Goal: Find specific page/section: Find specific page/section

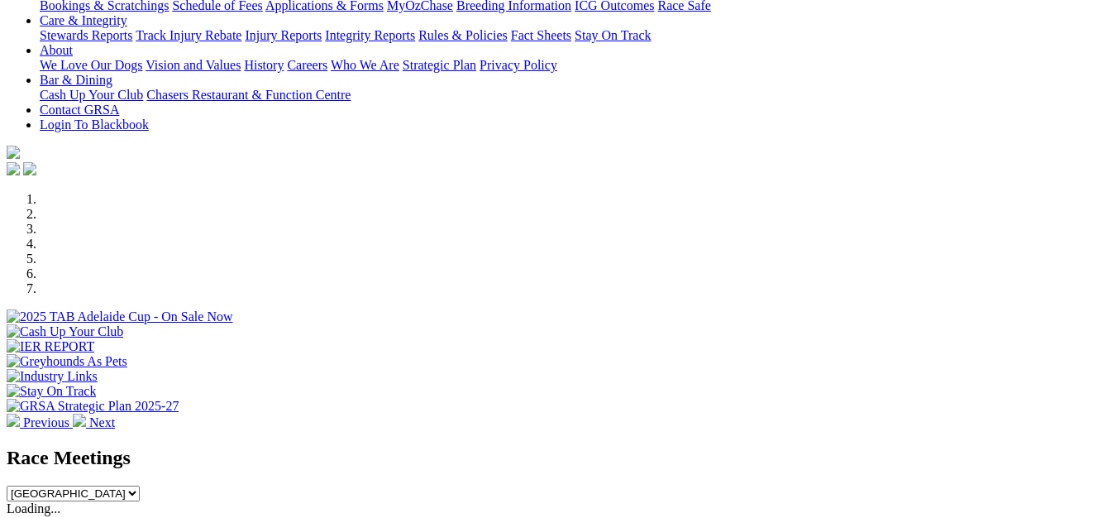
scroll to position [413, 0]
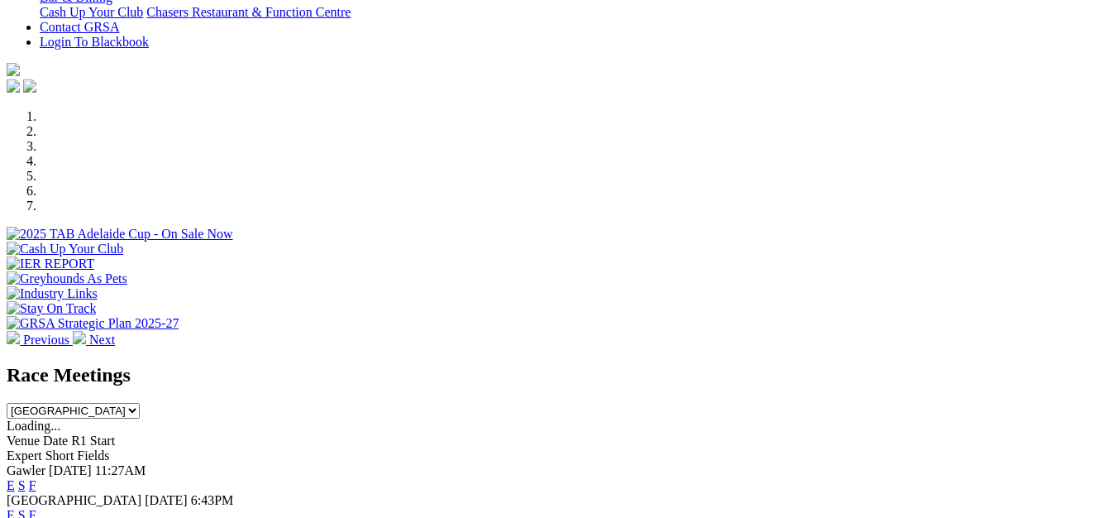
click at [36, 478] on link "F" at bounding box center [32, 485] width 7 height 14
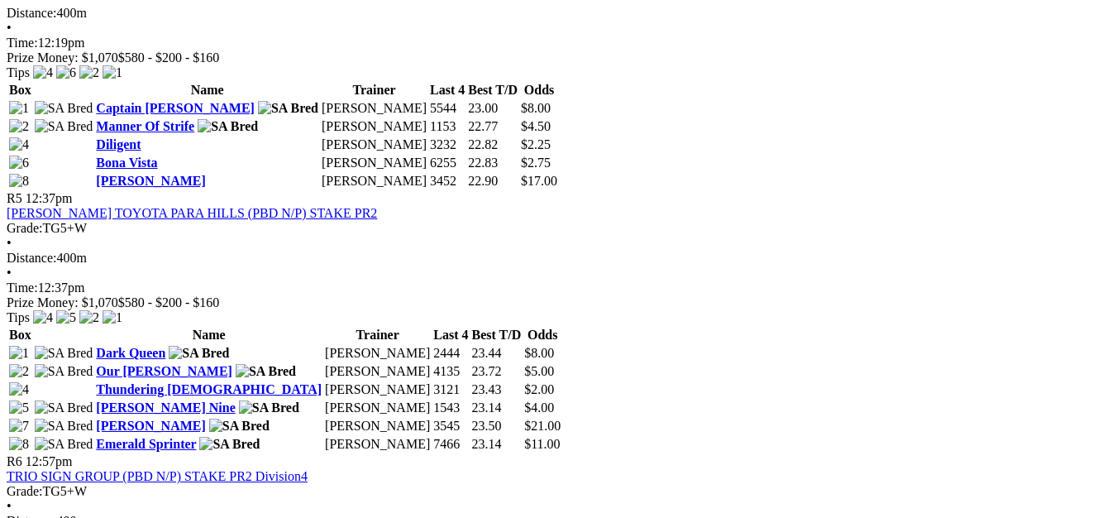
scroll to position [1737, 0]
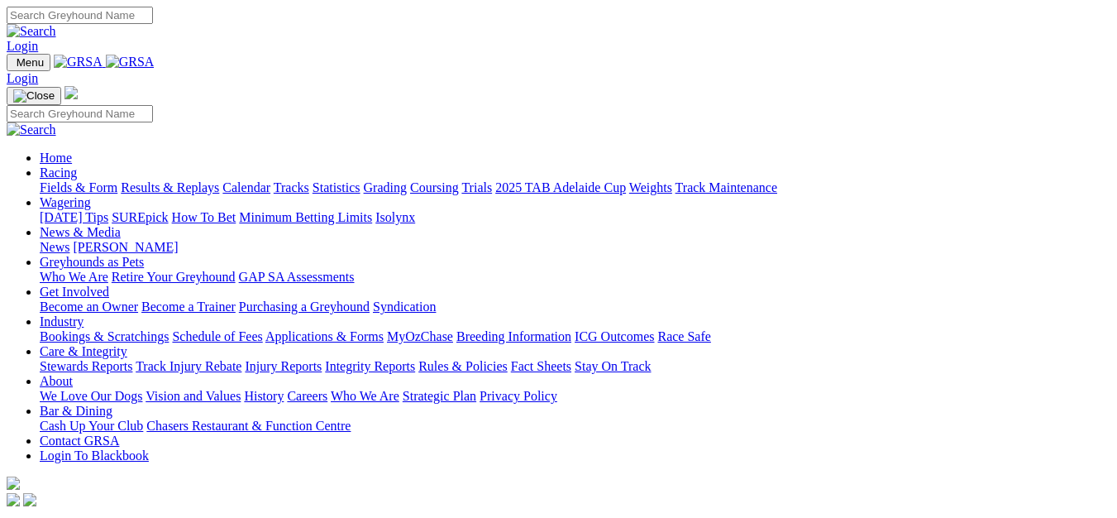
scroll to position [413, 0]
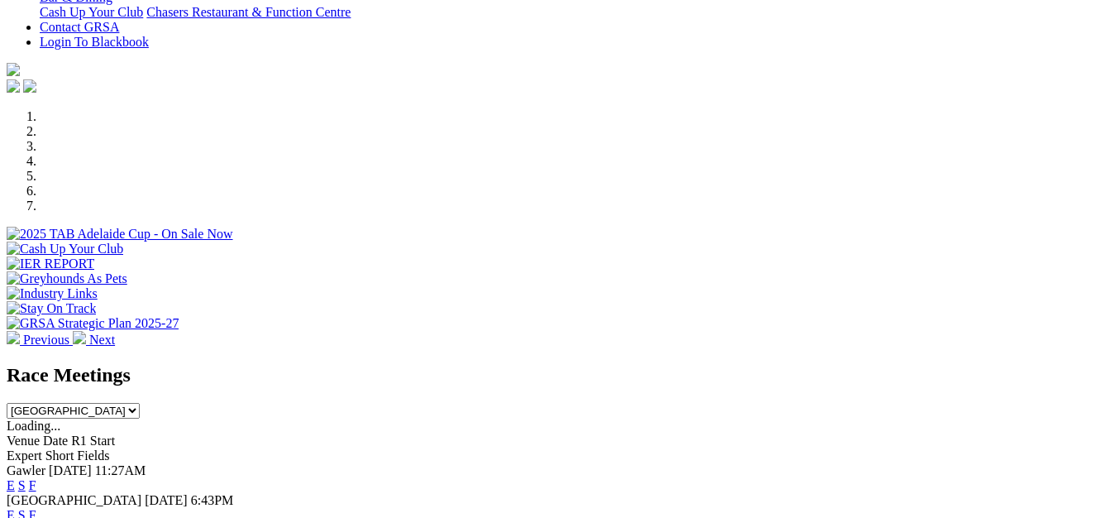
click at [36, 508] on link "F" at bounding box center [32, 515] width 7 height 14
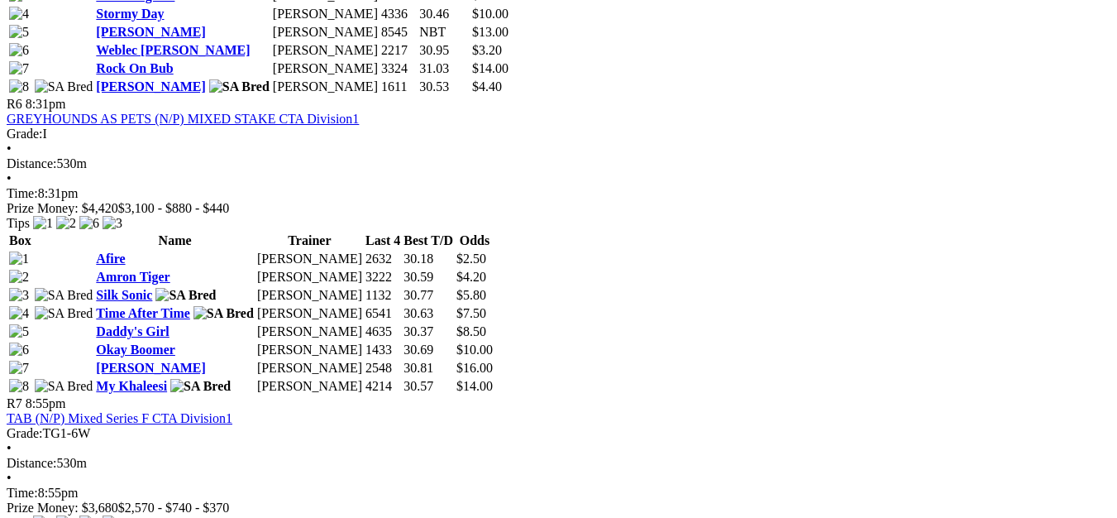
scroll to position [2233, 0]
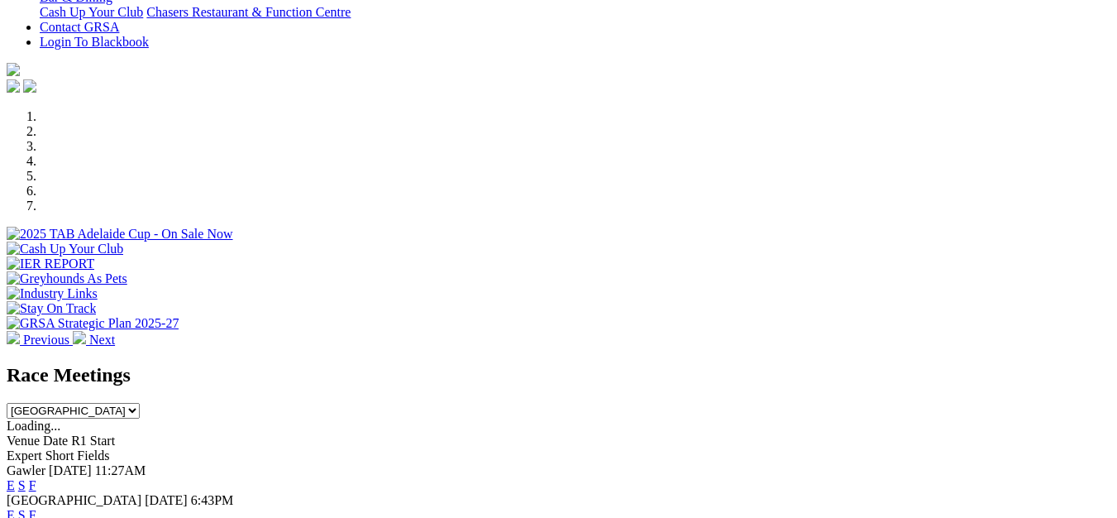
scroll to position [496, 0]
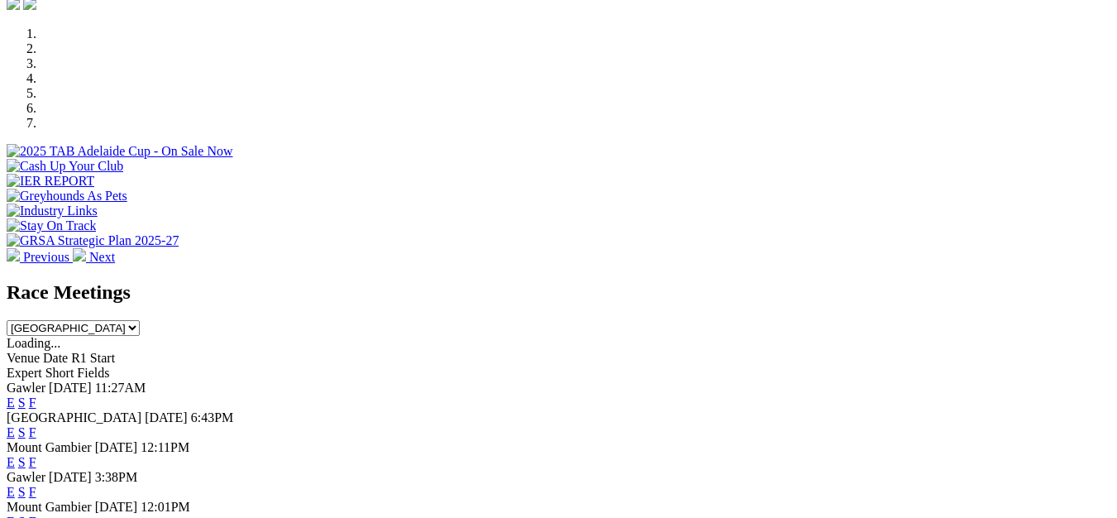
click at [36, 485] on link "F" at bounding box center [32, 492] width 7 height 14
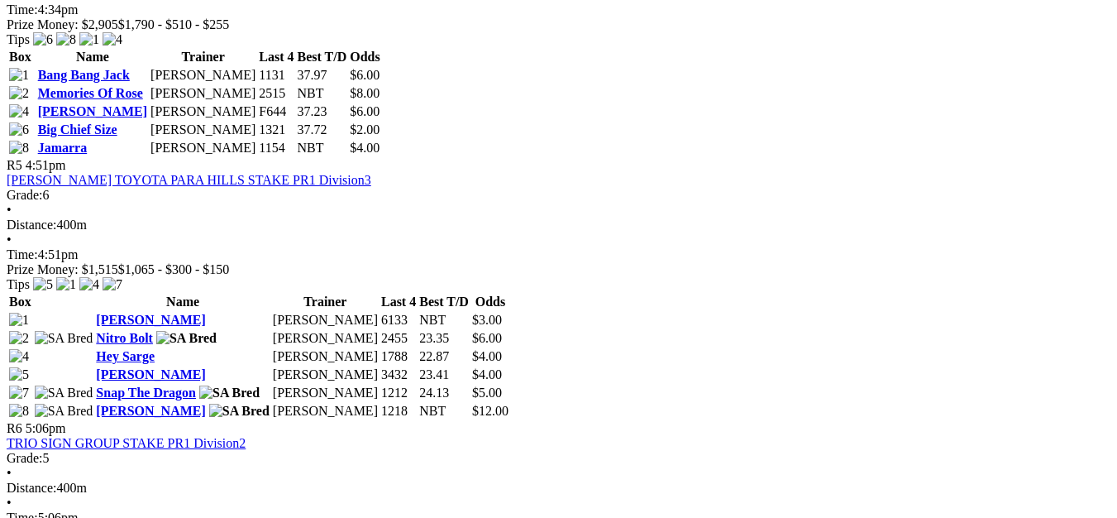
scroll to position [1737, 0]
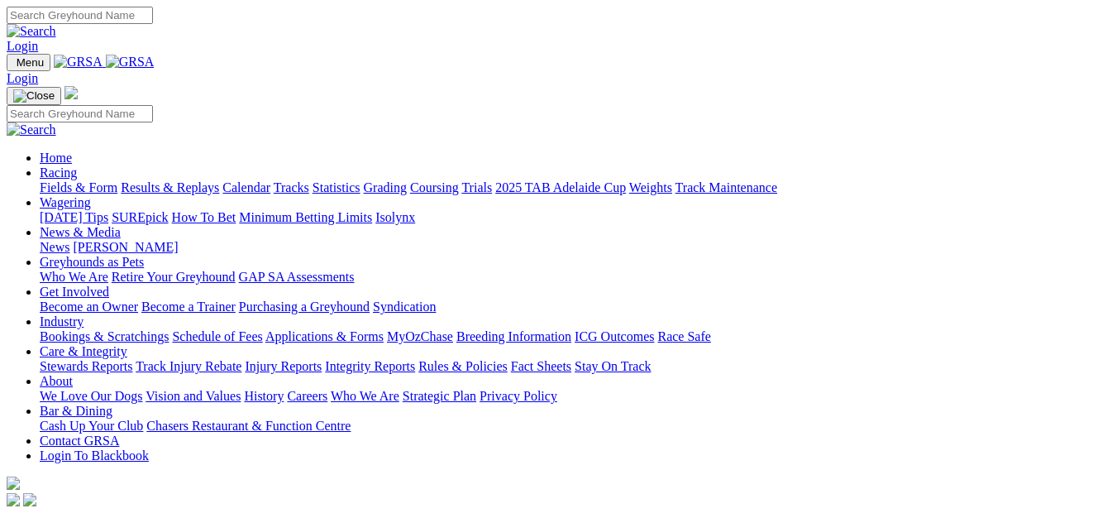
scroll to position [579, 0]
